Goal: Transaction & Acquisition: Purchase product/service

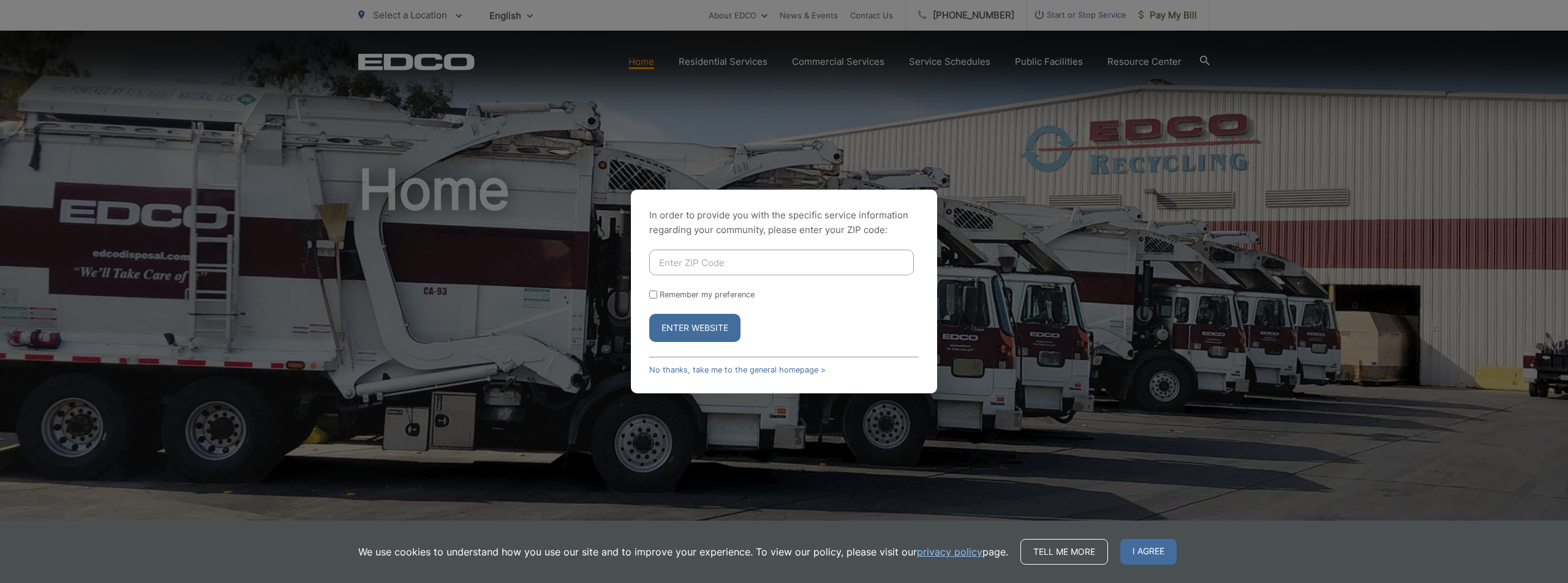
click at [748, 258] on input "Enter ZIP Code" at bounding box center [781, 262] width 265 height 26
type input "92024"
click at [675, 318] on button "Enter Website" at bounding box center [695, 327] width 91 height 28
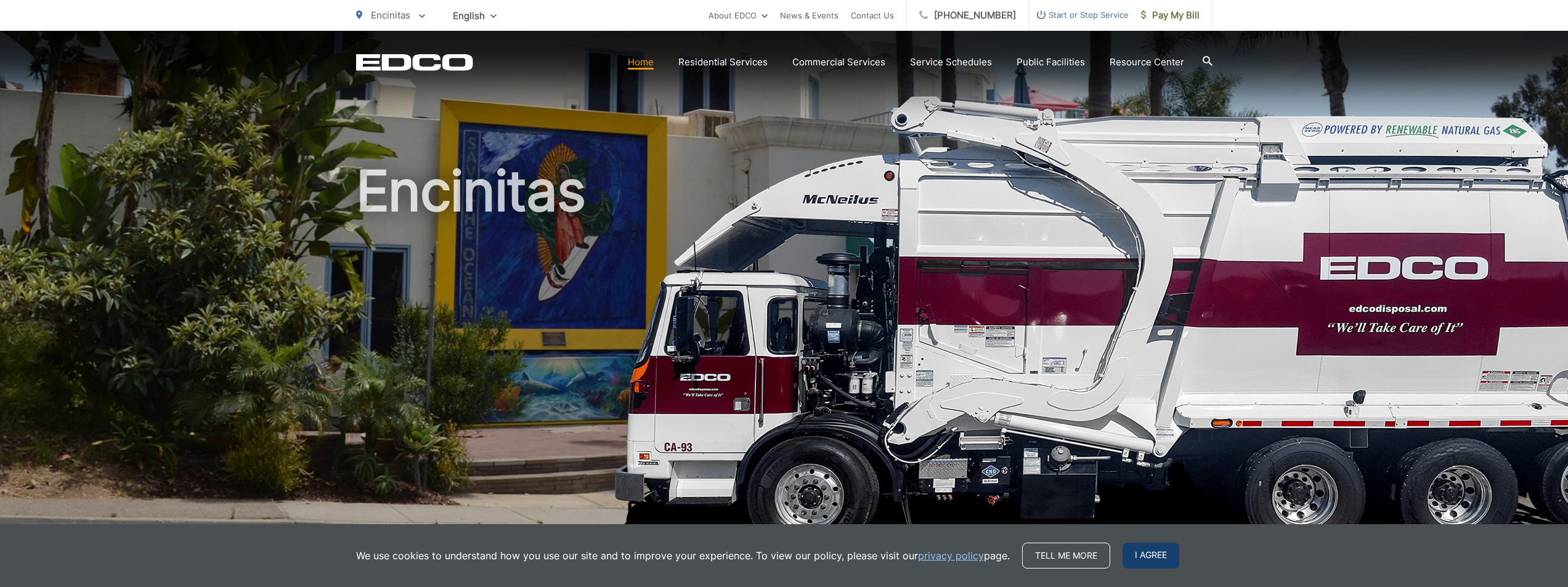
click at [1153, 558] on span "I agree" at bounding box center [1151, 556] width 57 height 26
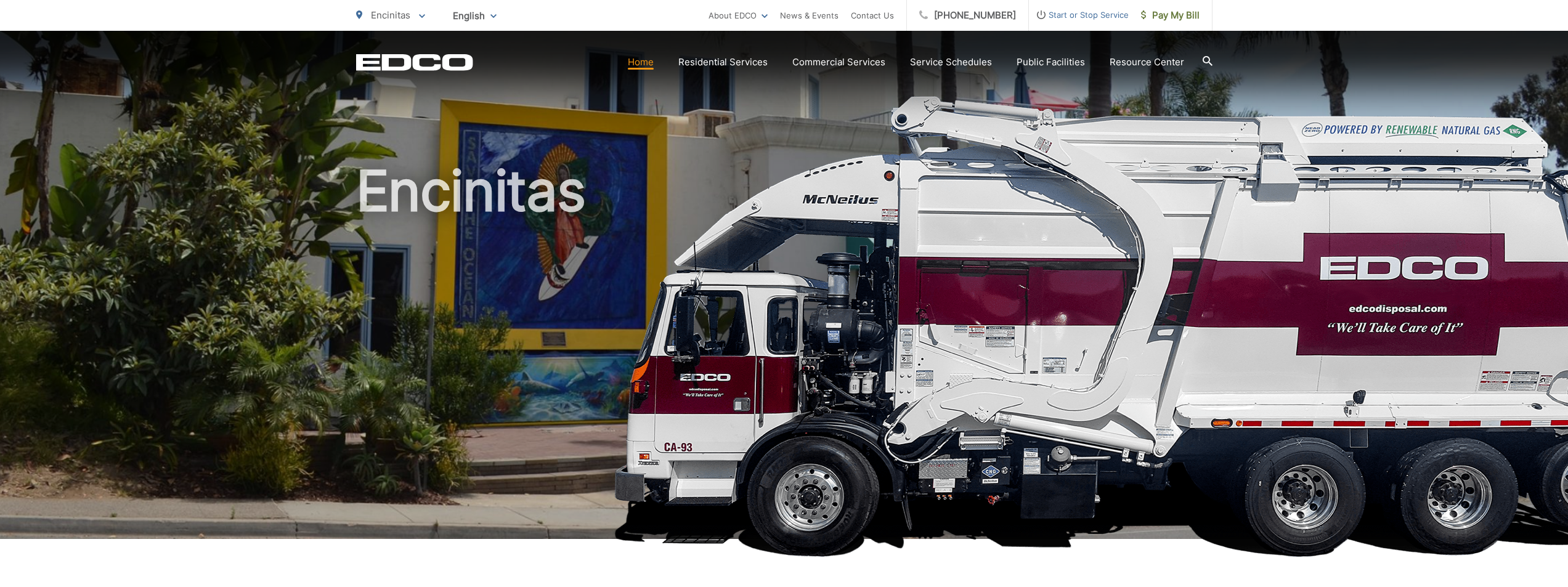
click at [917, 286] on h1 "Encinitas" at bounding box center [784, 355] width 857 height 390
click at [646, 61] on link "Home" at bounding box center [640, 61] width 26 height 15
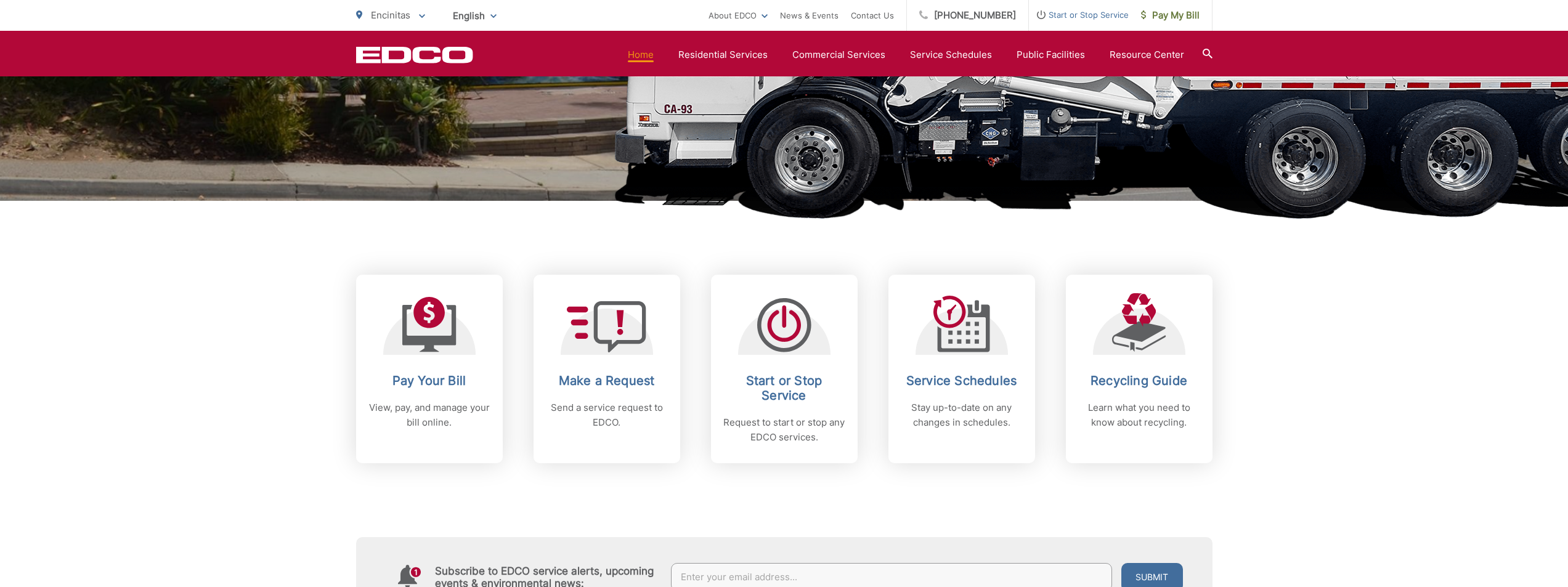
scroll to position [432, 0]
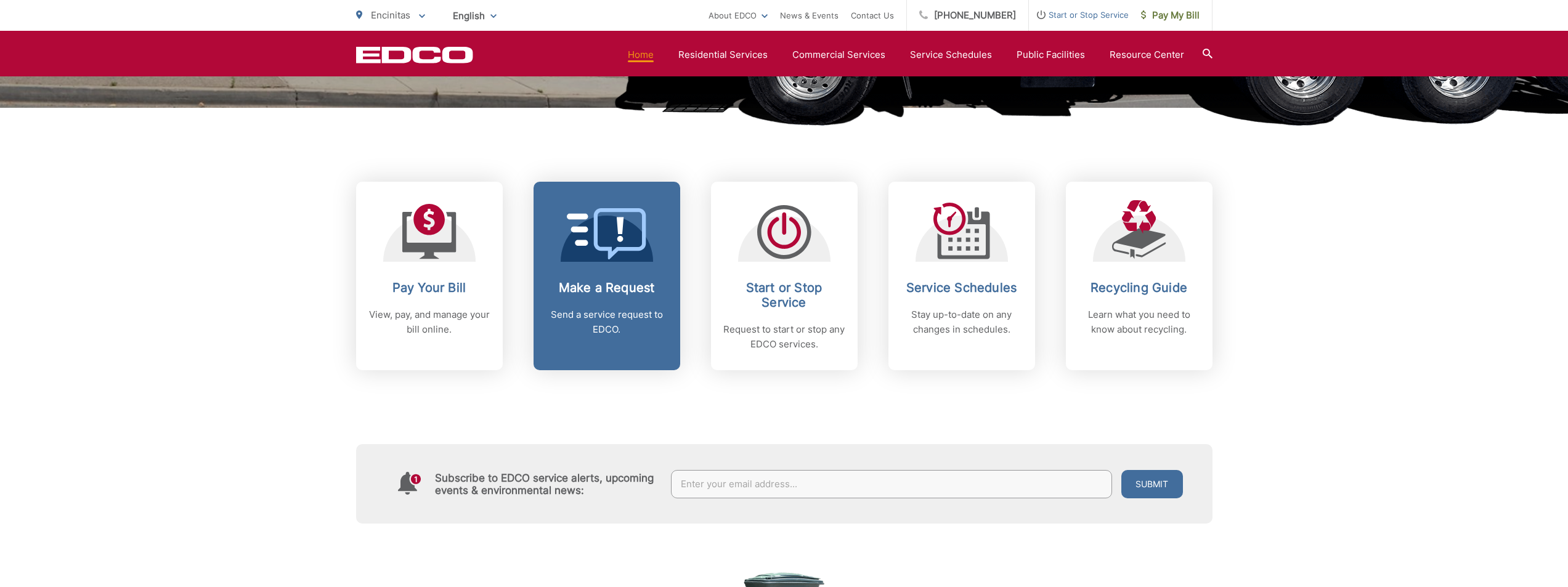
click at [600, 259] on icon at bounding box center [607, 234] width 80 height 51
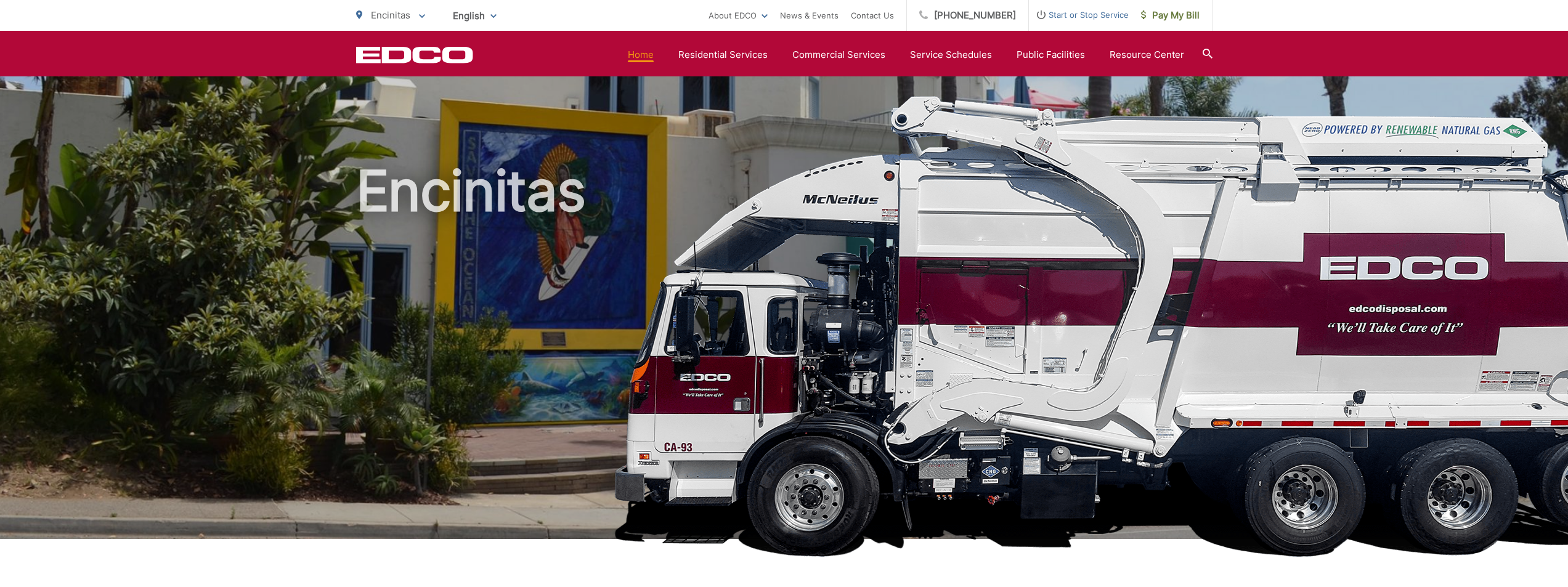
scroll to position [432, 0]
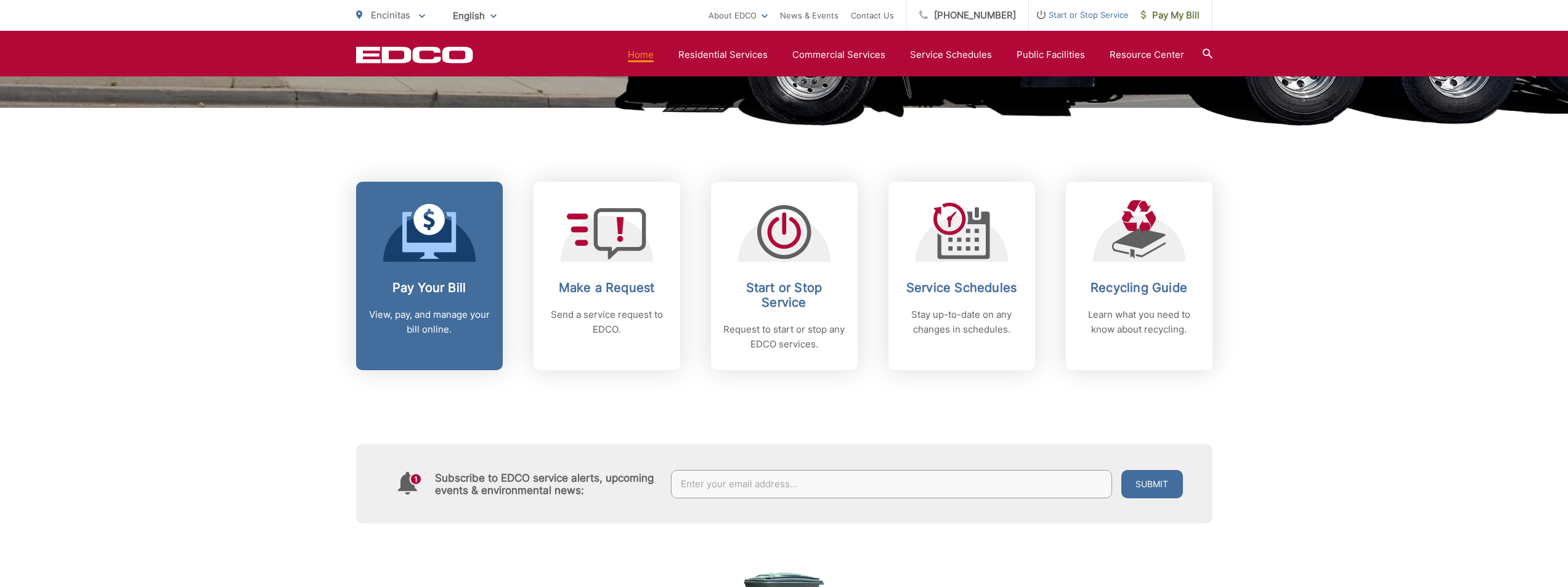
click at [433, 272] on link "Pay Your Bill View, pay, and manage your bill online." at bounding box center [429, 275] width 146 height 188
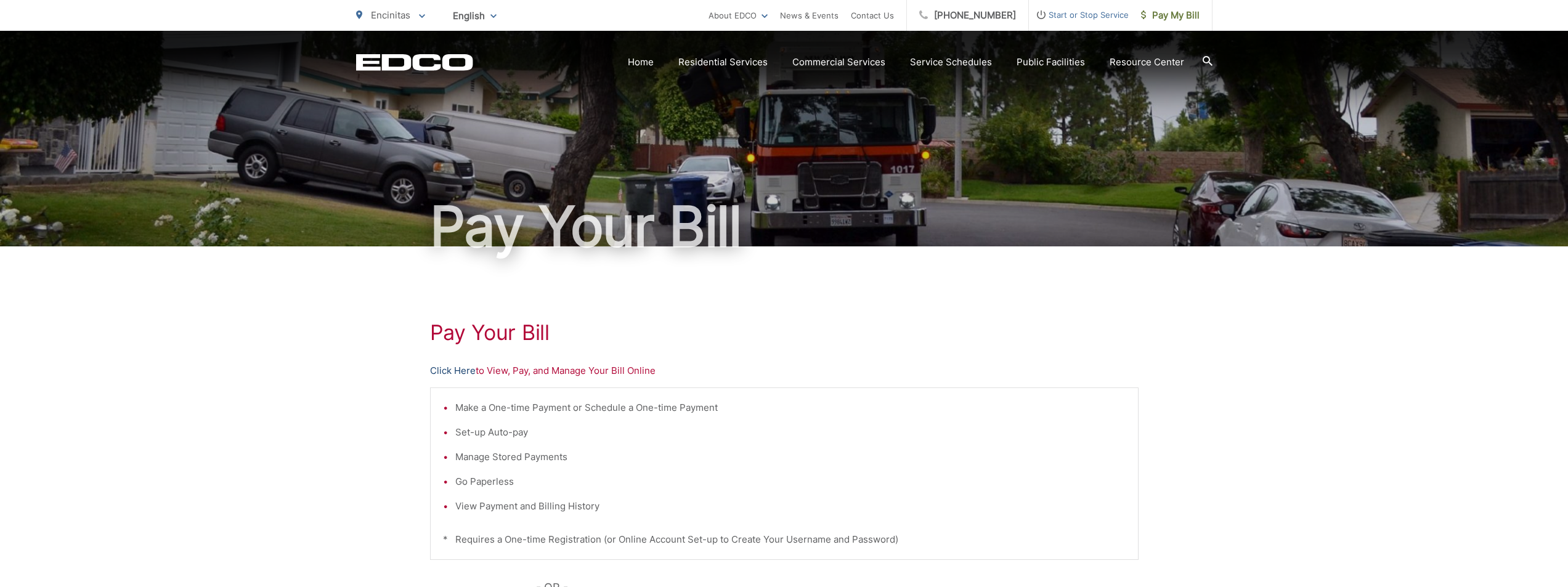
click at [462, 370] on link "Click Here" at bounding box center [452, 371] width 46 height 15
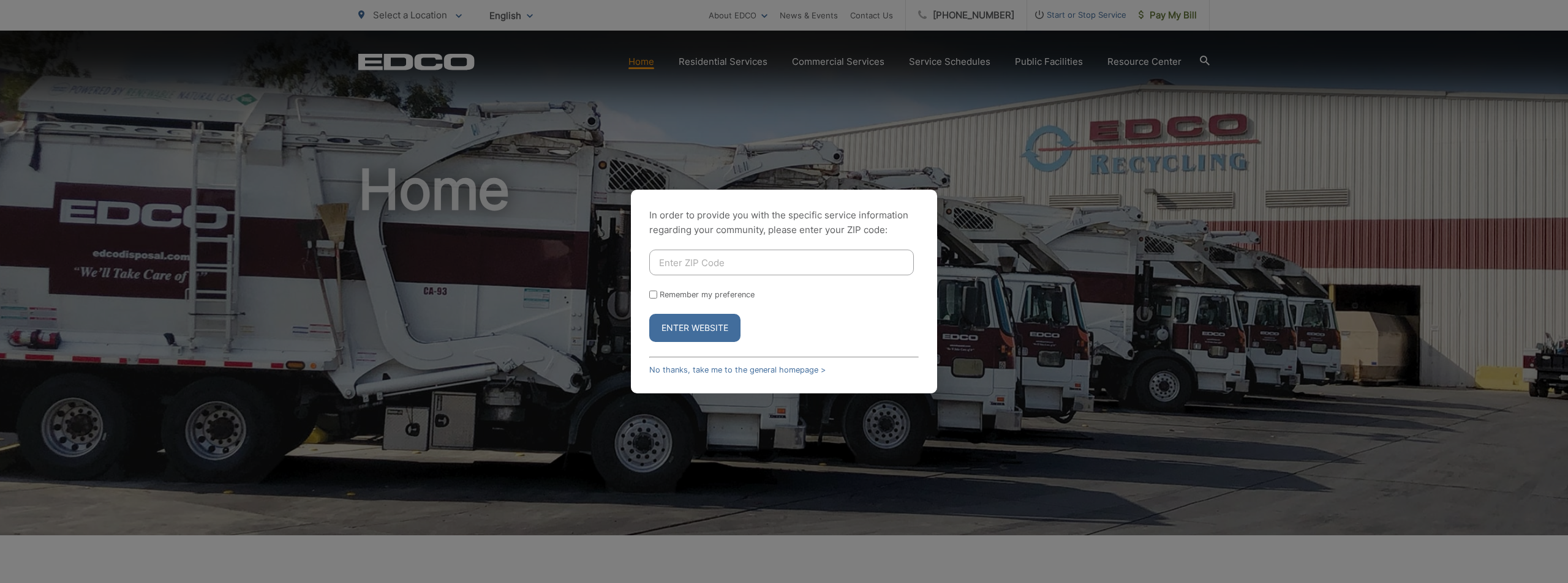
click at [690, 259] on input "Enter ZIP Code" at bounding box center [781, 262] width 265 height 26
type input "92024"
click at [681, 324] on button "Enter Website" at bounding box center [695, 327] width 91 height 28
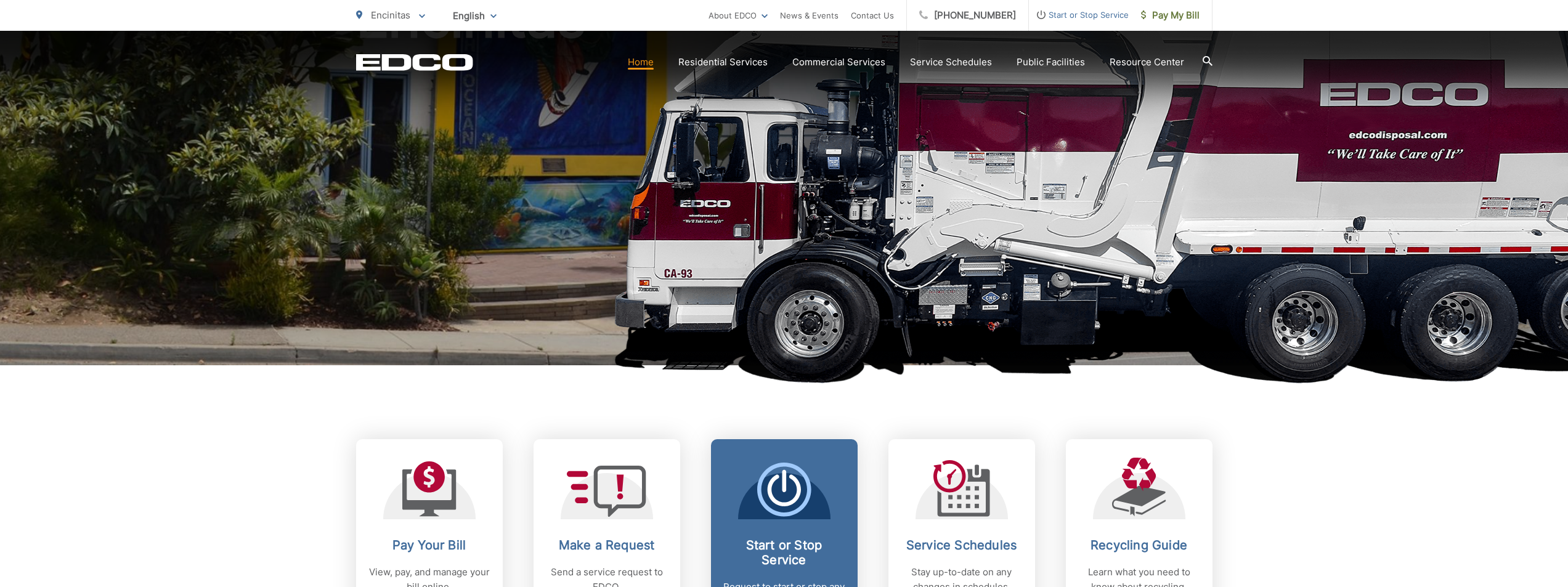
scroll to position [370, 0]
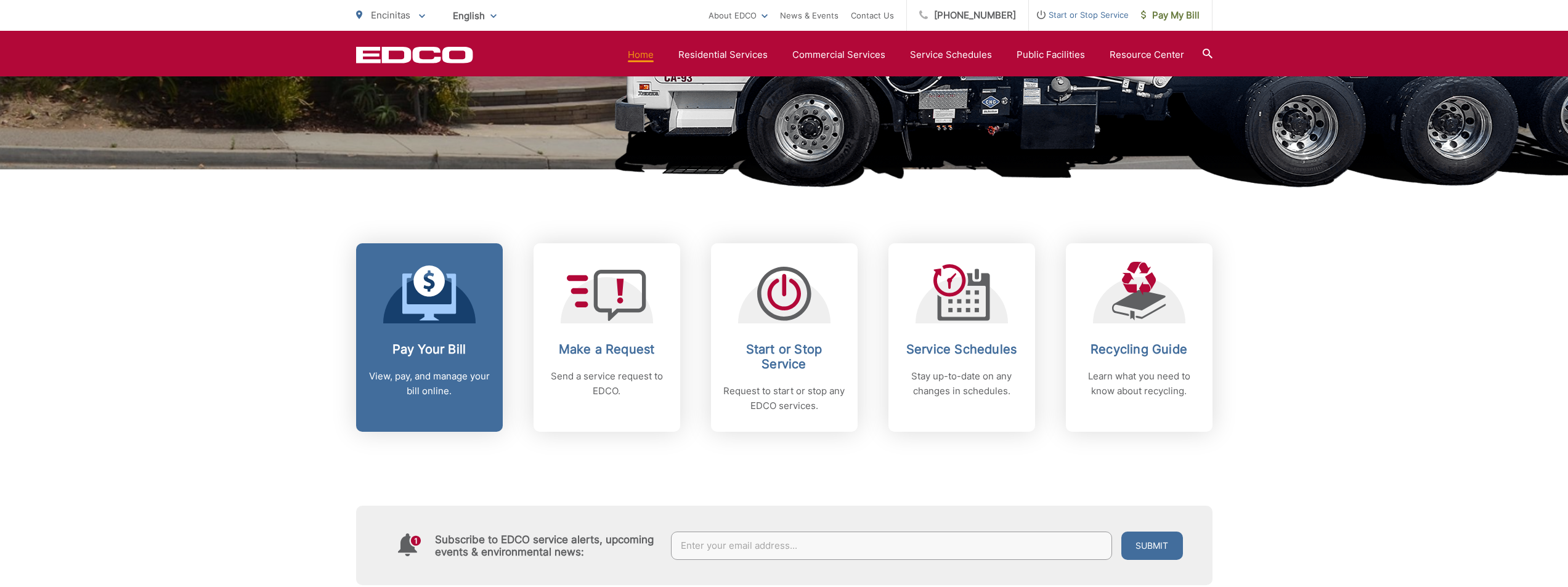
click at [434, 341] on link "Pay Your Bill View, pay, and manage your bill online." at bounding box center [429, 337] width 146 height 188
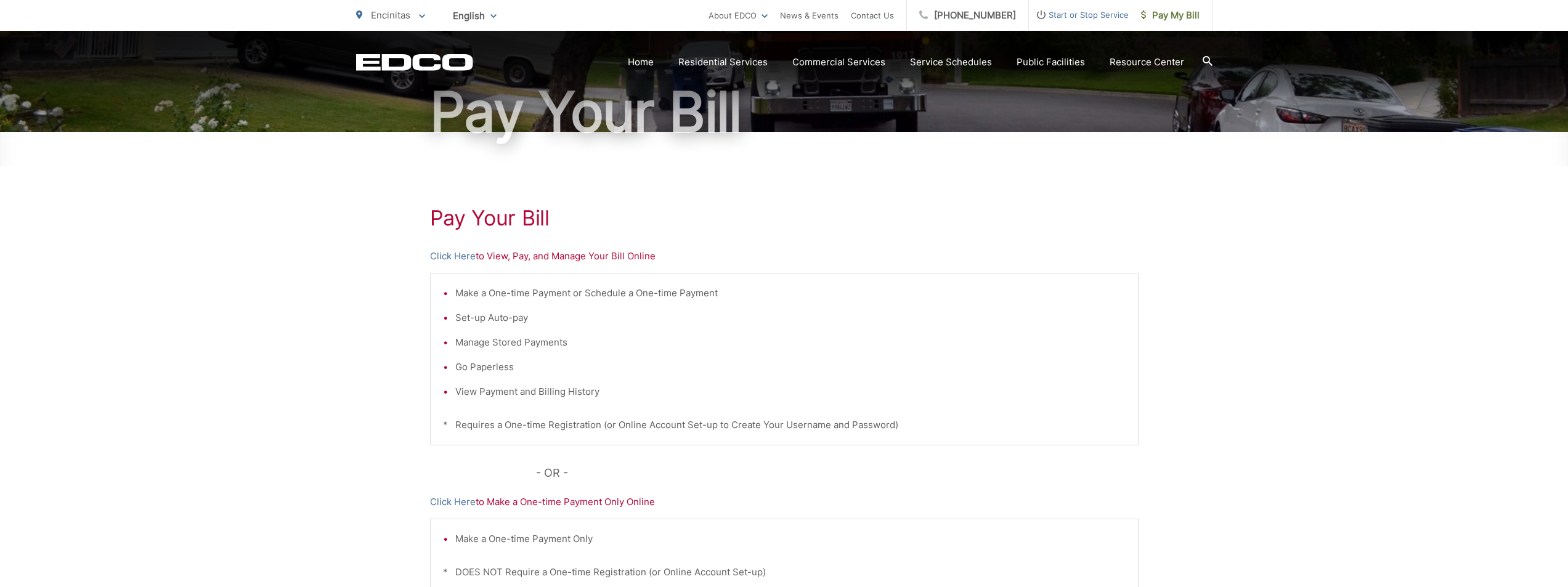
scroll to position [123, 0]
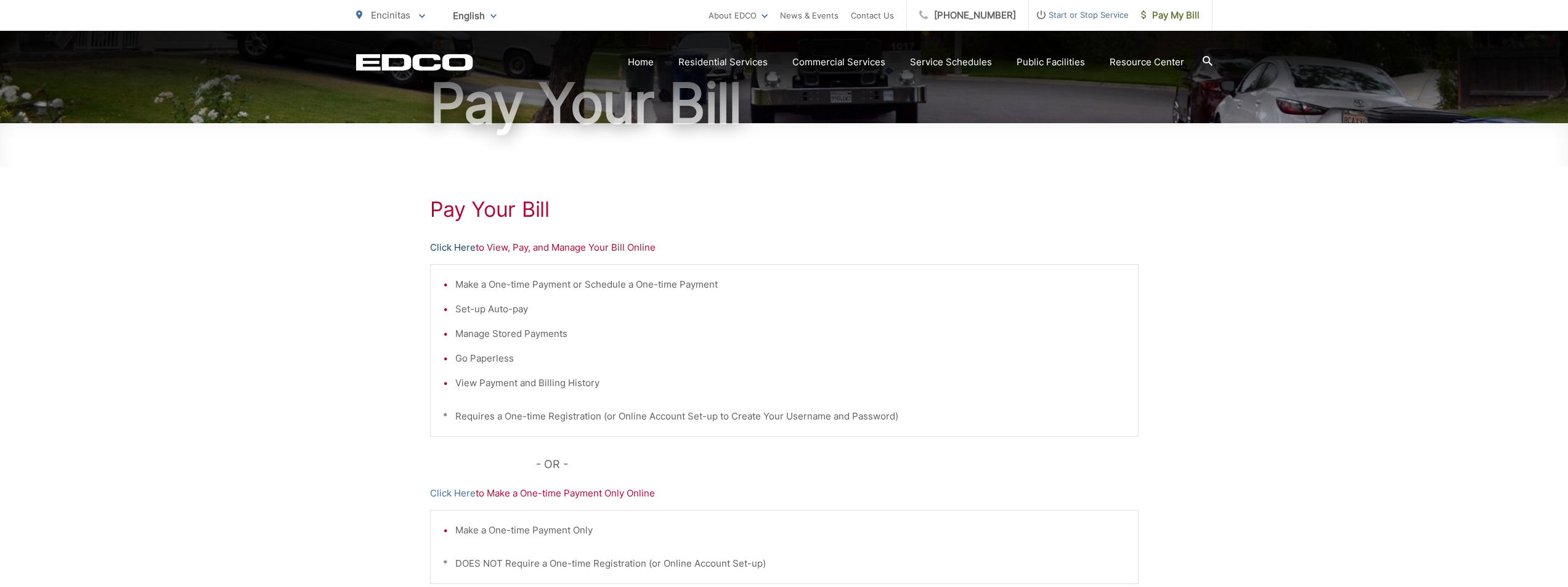
click at [465, 246] on link "Click Here" at bounding box center [452, 248] width 46 height 15
